Goal: Task Accomplishment & Management: Manage account settings

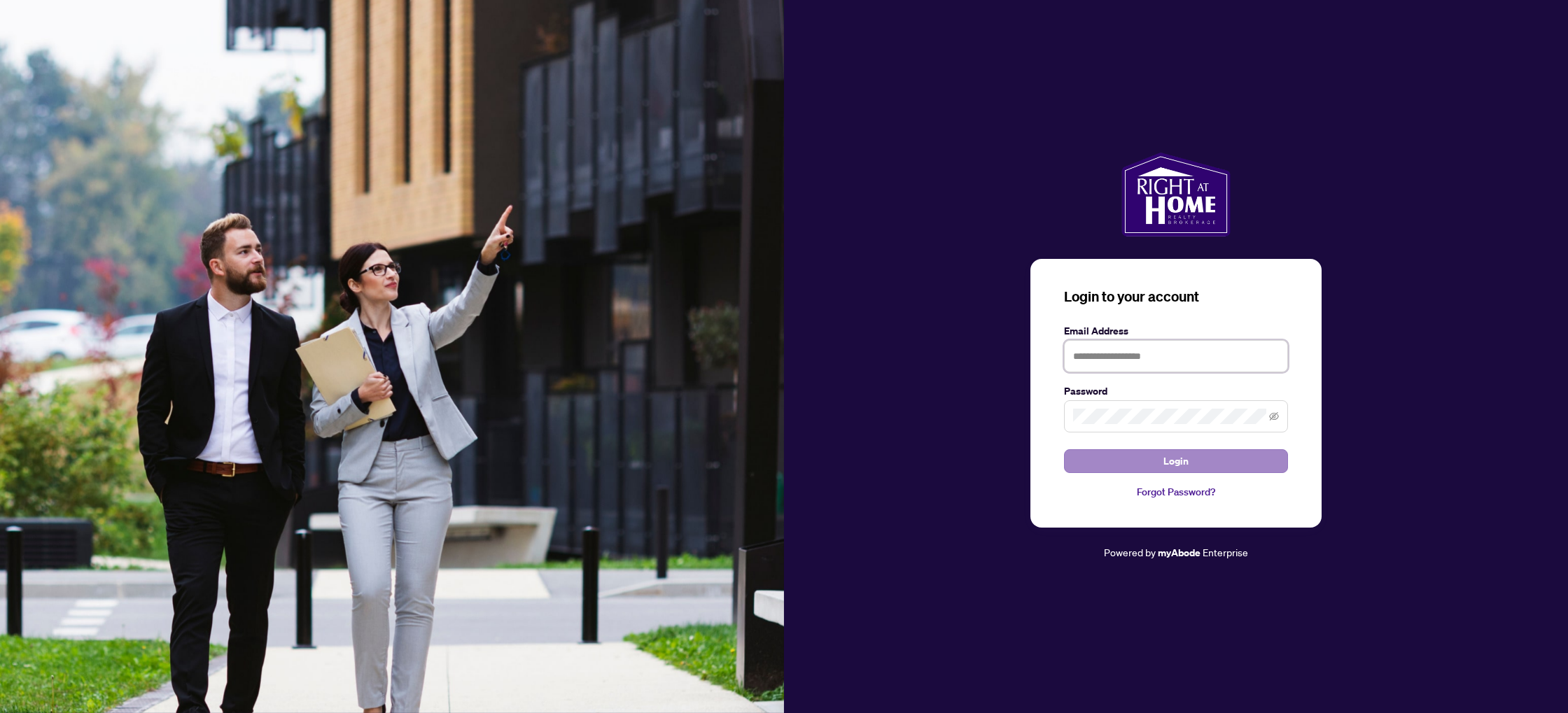
type input "**********"
click at [1141, 458] on button "Login" at bounding box center [1176, 460] width 224 height 24
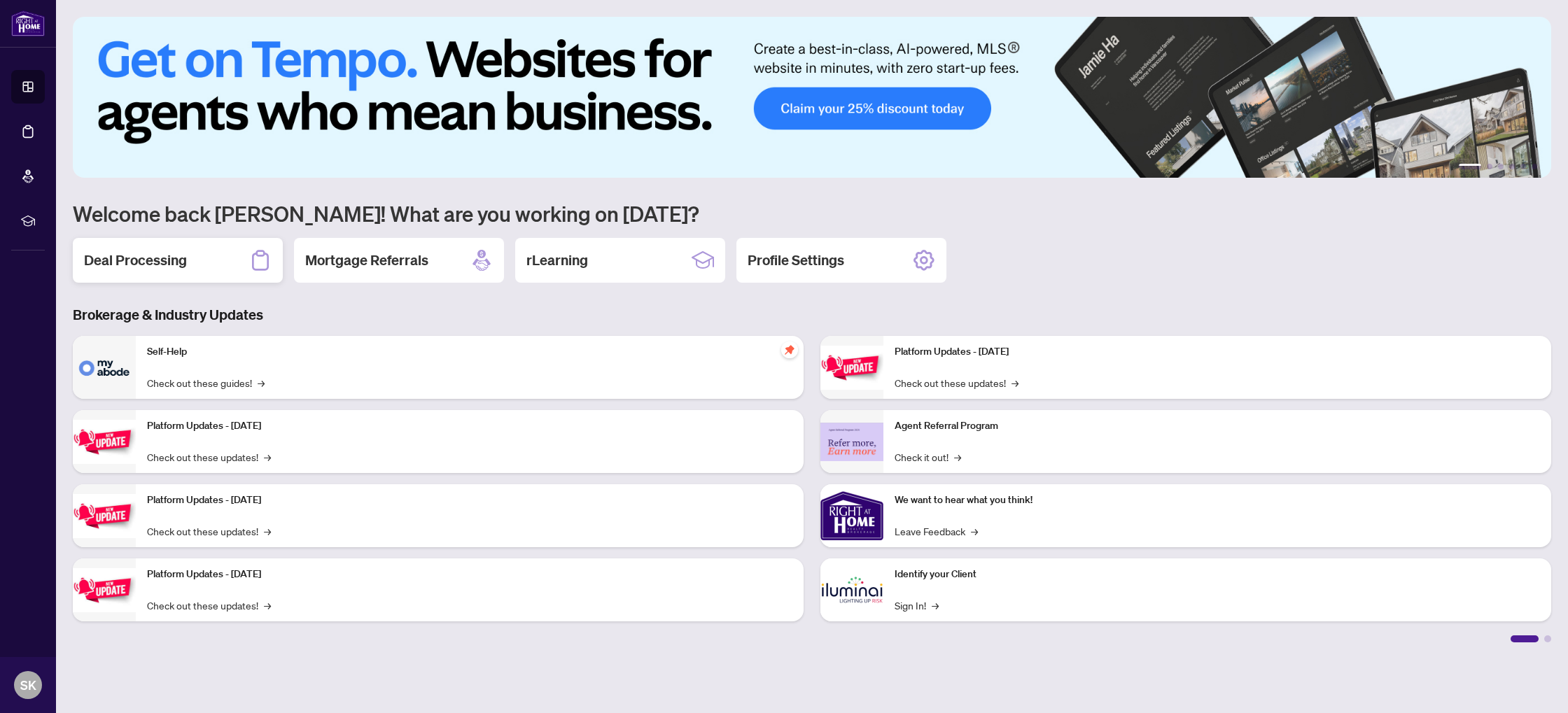
click at [176, 259] on h2 "Deal Processing" at bounding box center [136, 260] width 103 height 20
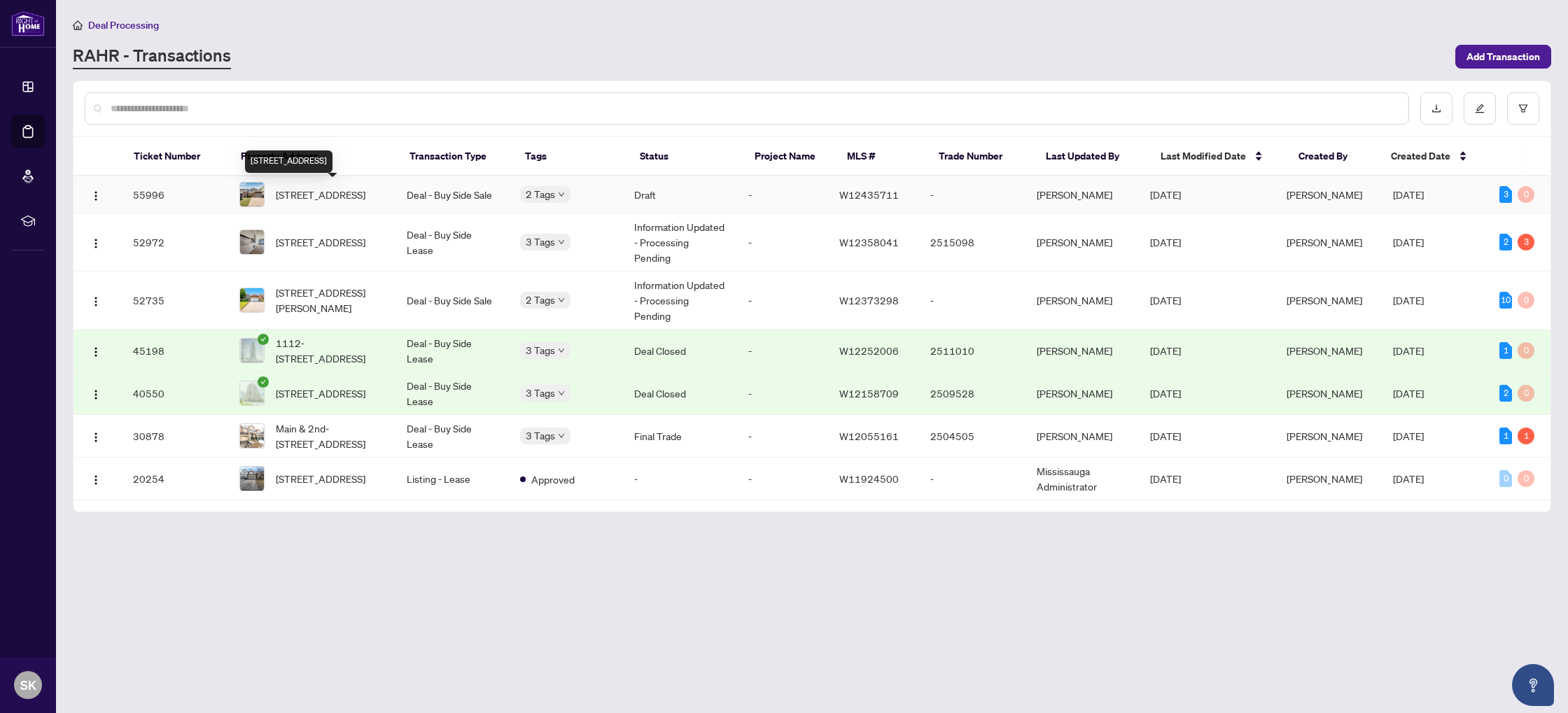
click at [329, 192] on span "[STREET_ADDRESS]" at bounding box center [320, 194] width 90 height 15
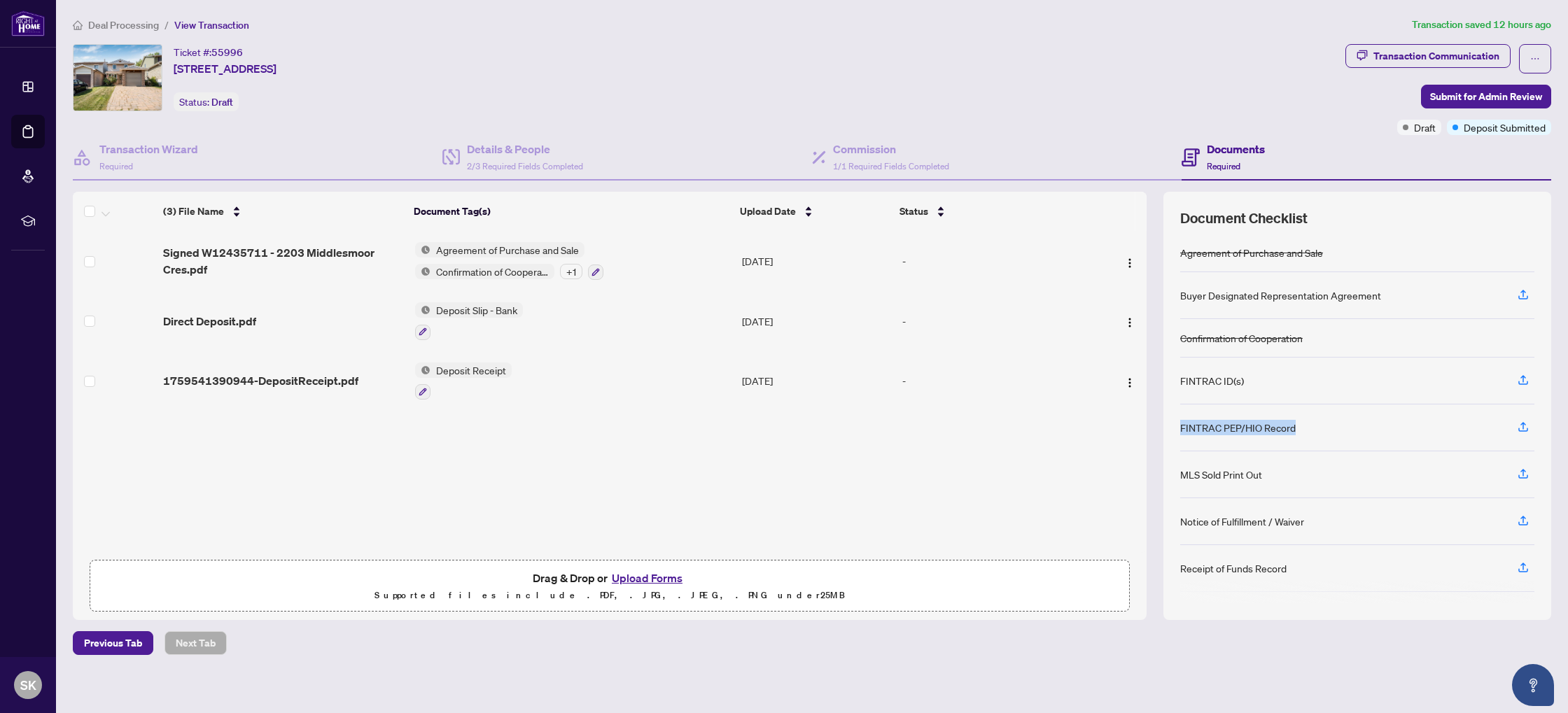
drag, startPoint x: 1294, startPoint y: 428, endPoint x: 1175, endPoint y: 429, distance: 119.0
click at [1175, 429] on div "Document Checklist Agreement of Purchase and Sale Buyer Designated Representati…" at bounding box center [1357, 405] width 388 height 427
copy div "FINTRAC PEP/HIO Record"
drag, startPoint x: 1257, startPoint y: 376, endPoint x: 1167, endPoint y: 374, distance: 90.0
click at [1178, 379] on div "Document Checklist Agreement of Purchase and Sale Buyer Designated Representati…" at bounding box center [1357, 405] width 388 height 427
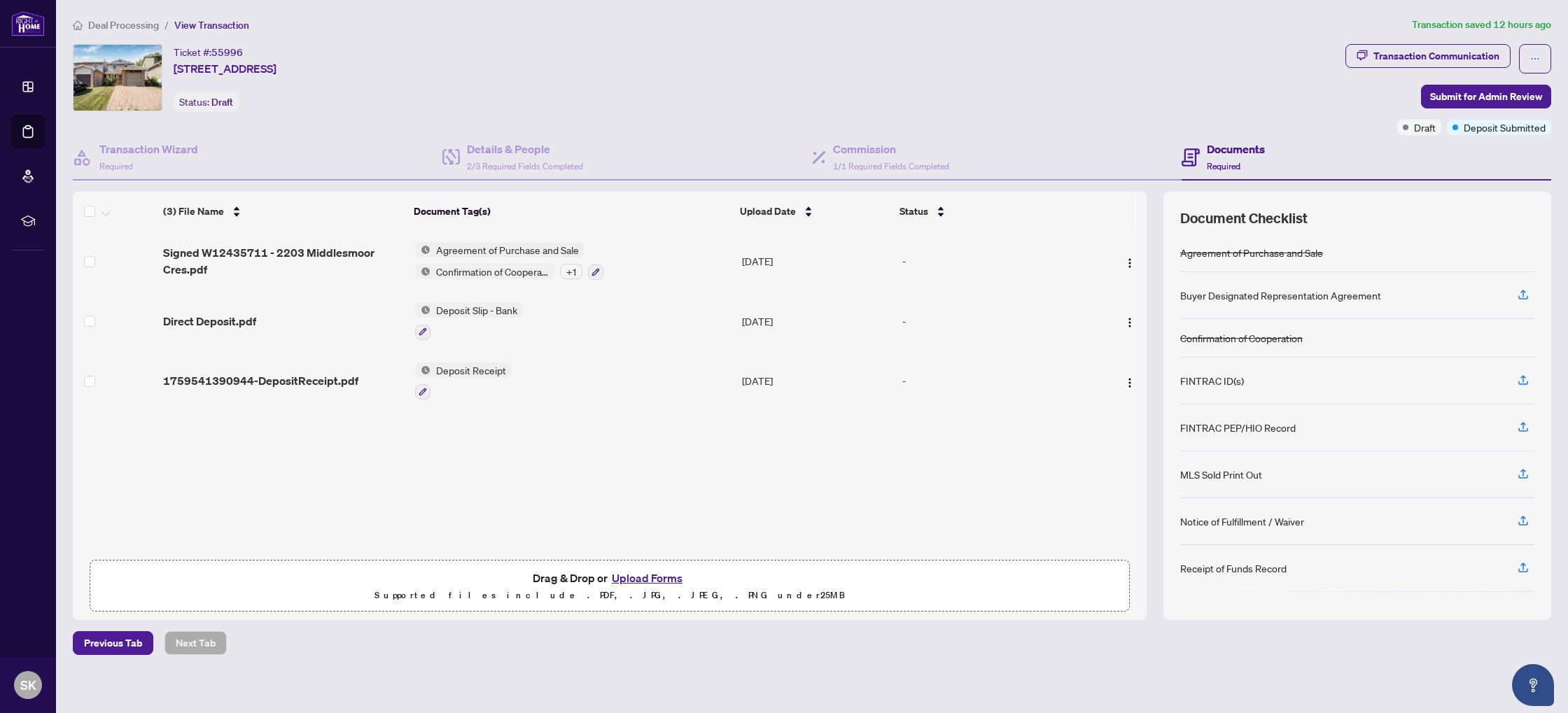
click at [1223, 293] on div "Buyer Designated Representation Agreement" at bounding box center [1280, 294] width 201 height 15
copy div "Buyer Designated Representation Agreement"
click at [1209, 570] on div "Receipt of Funds Record" at bounding box center [1233, 568] width 106 height 15
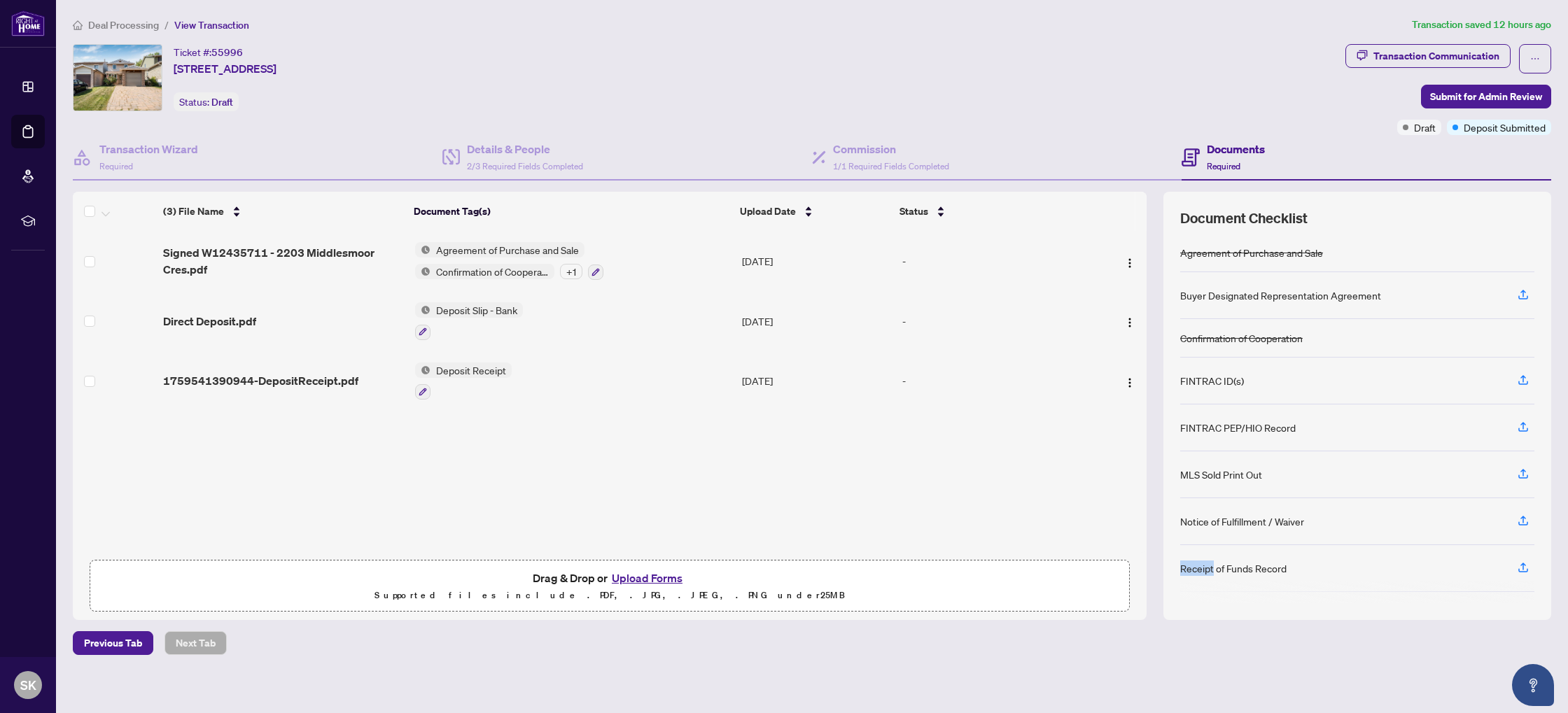
click at [1209, 570] on div "Receipt of Funds Record" at bounding box center [1233, 568] width 106 height 15
copy div "Receipt of Funds Record"
drag, startPoint x: 486, startPoint y: 71, endPoint x: 158, endPoint y: 7, distance: 334.2
click at [166, 73] on div "Ticket #: 55996 [STREET_ADDRESS] Status: Draft" at bounding box center [706, 78] width 1267 height 67
